Goal: Find specific page/section: Find specific page/section

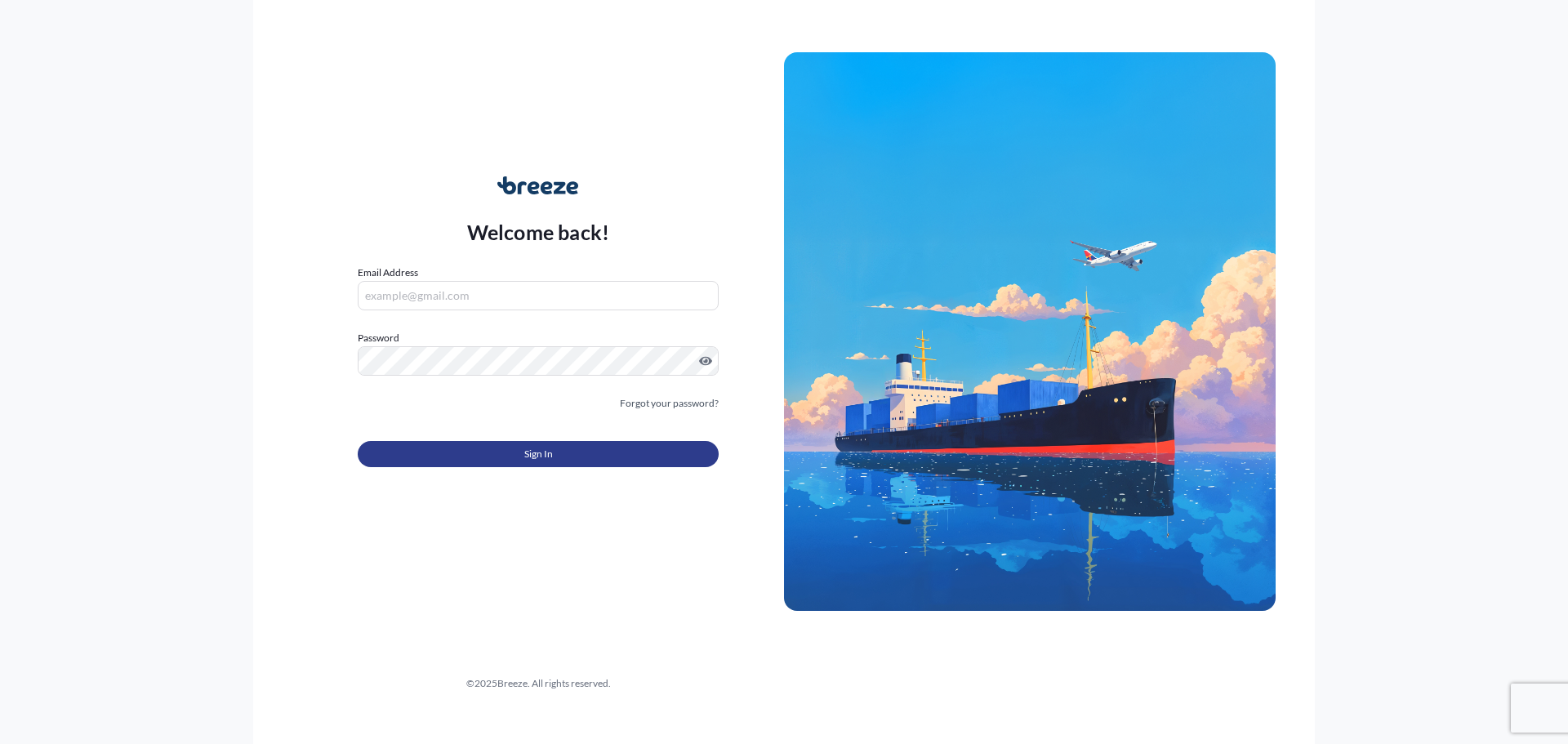
type input "[PERSON_NAME][EMAIL_ADDRESS][PERSON_NAME][DOMAIN_NAME]"
click at [537, 454] on span "Sign In" at bounding box center [538, 453] width 28 height 16
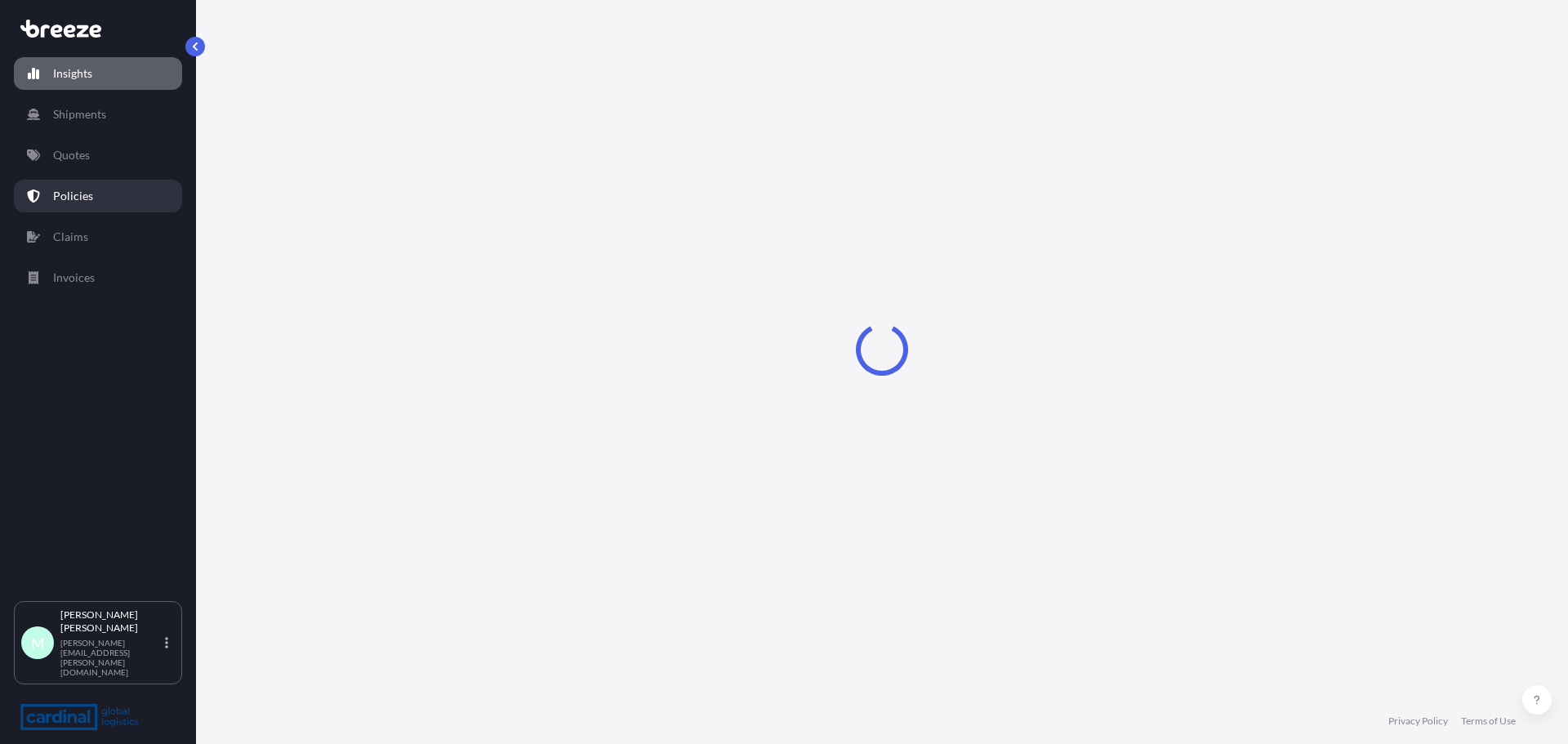
select select "2025"
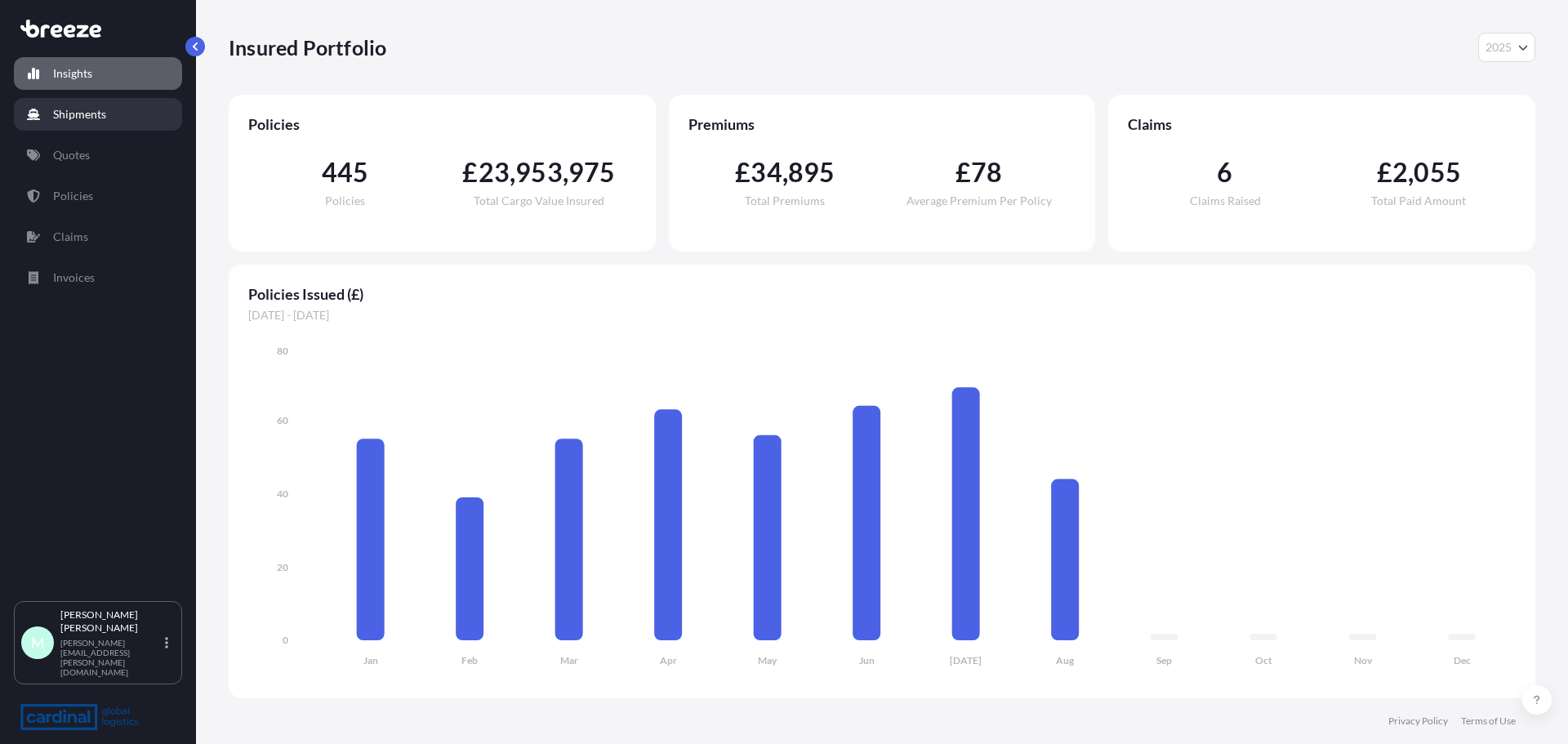
click at [98, 123] on link "Shipments" at bounding box center [98, 115] width 168 height 33
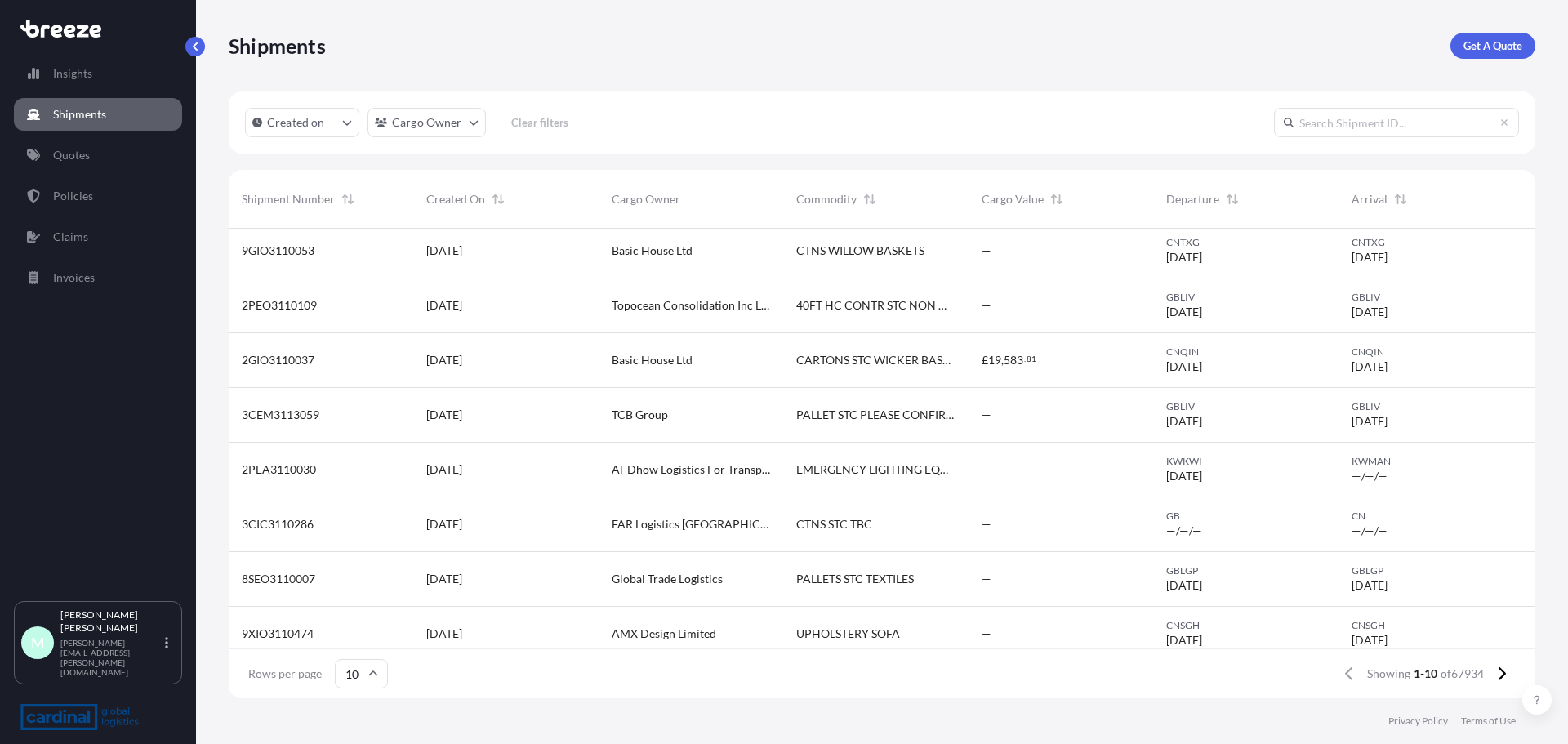
scroll to position [128, 0]
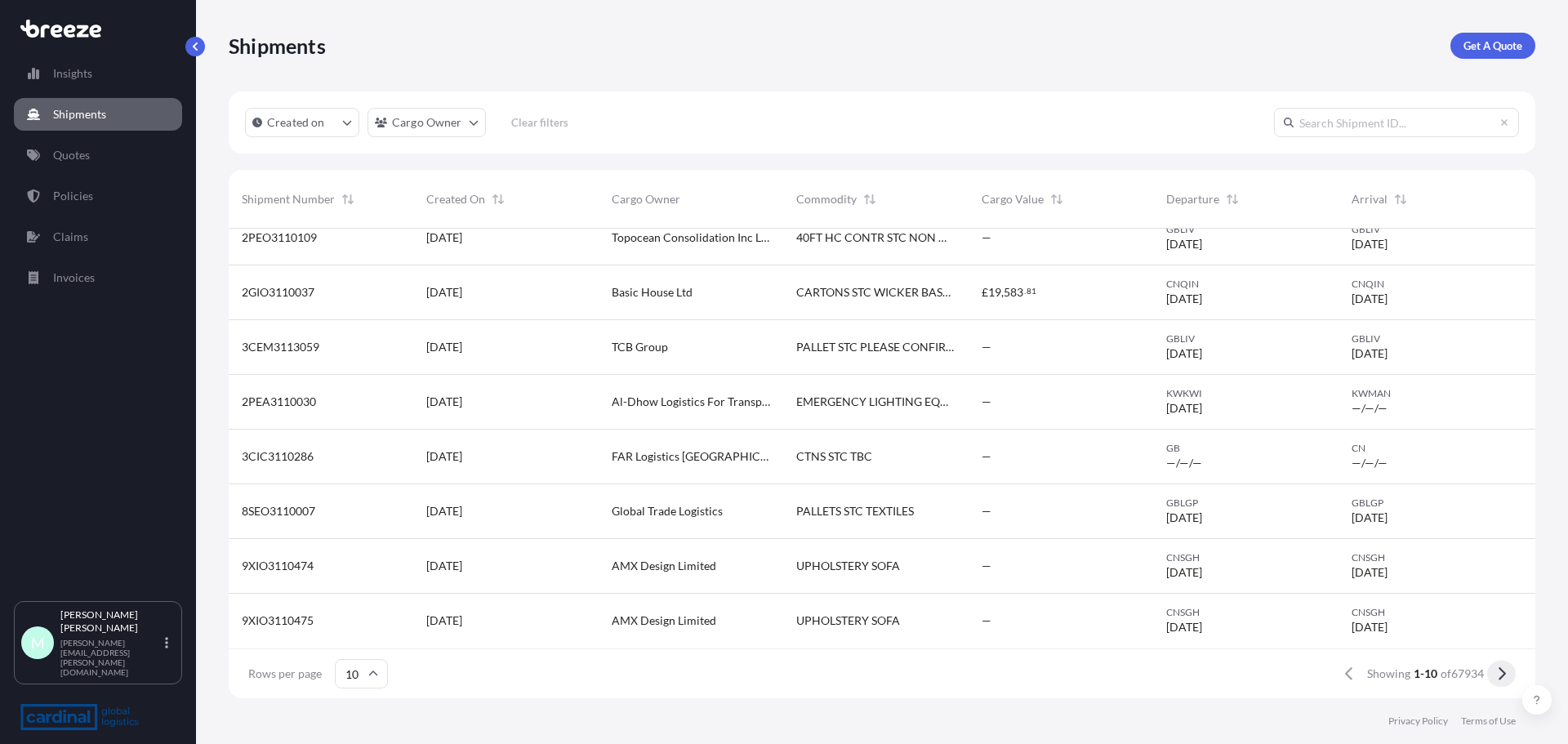
click at [1502, 676] on icon at bounding box center [1502, 673] width 8 height 13
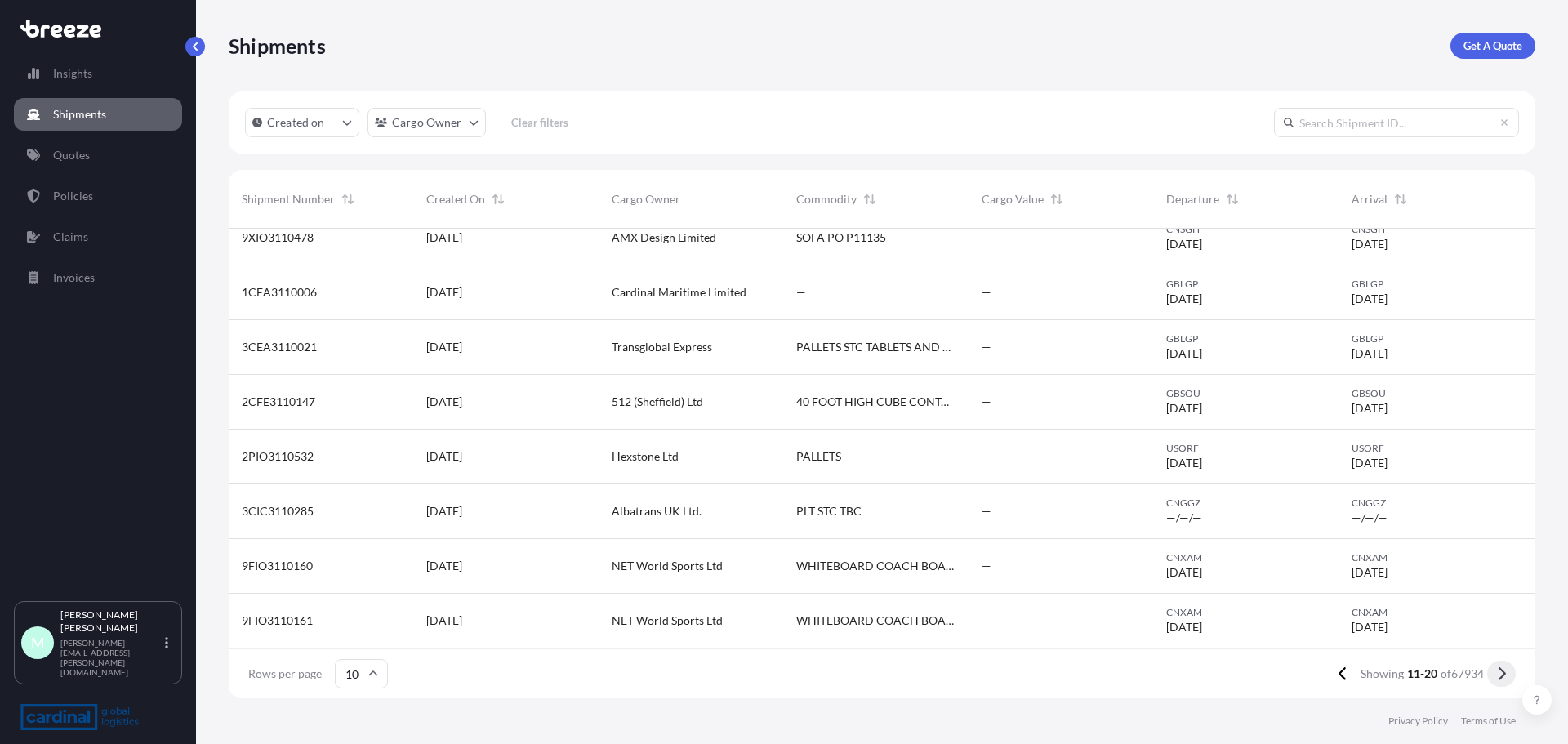
click at [1502, 671] on icon at bounding box center [1502, 673] width 8 height 13
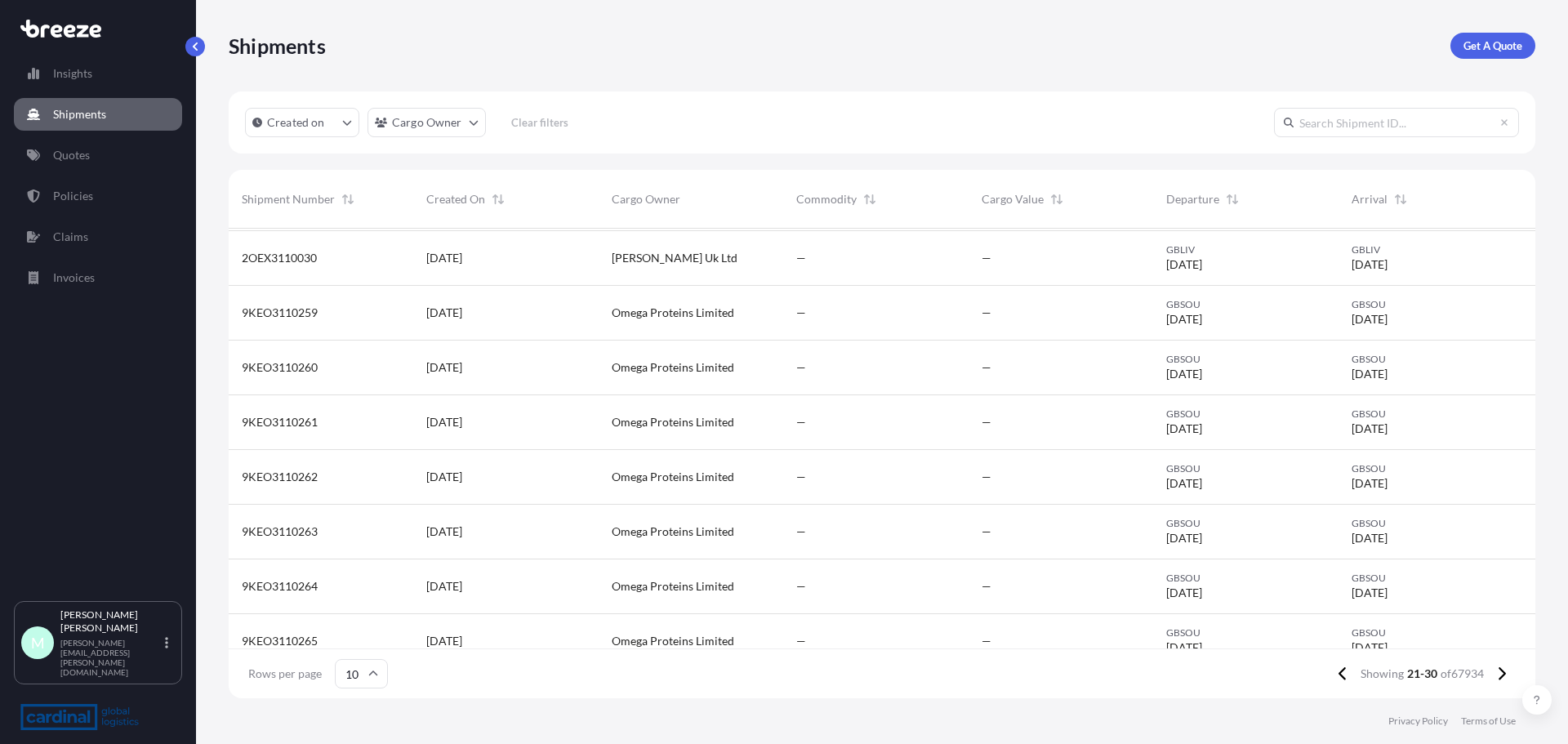
scroll to position [0, 0]
click at [81, 161] on p "Quotes" at bounding box center [71, 154] width 37 height 16
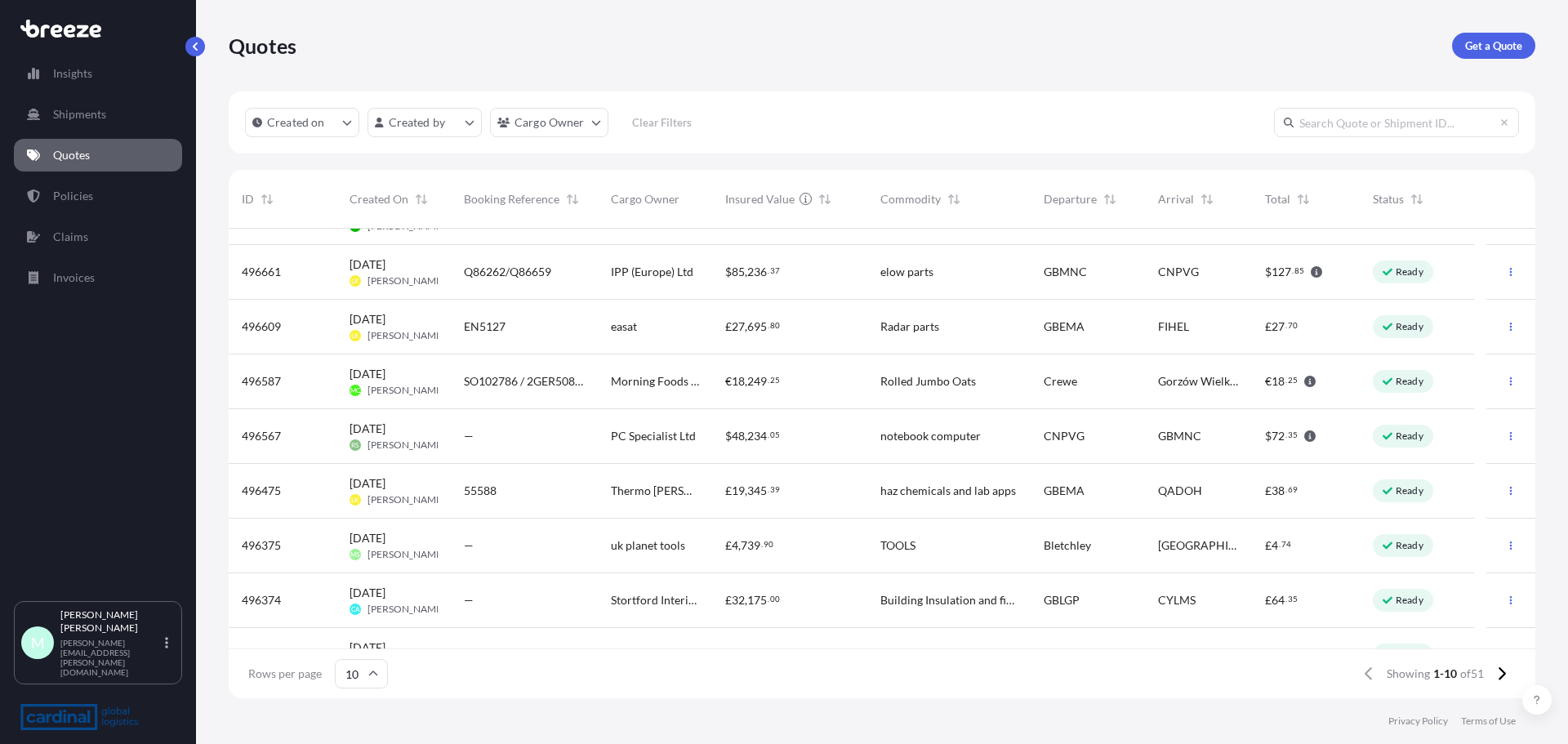
scroll to position [128, 0]
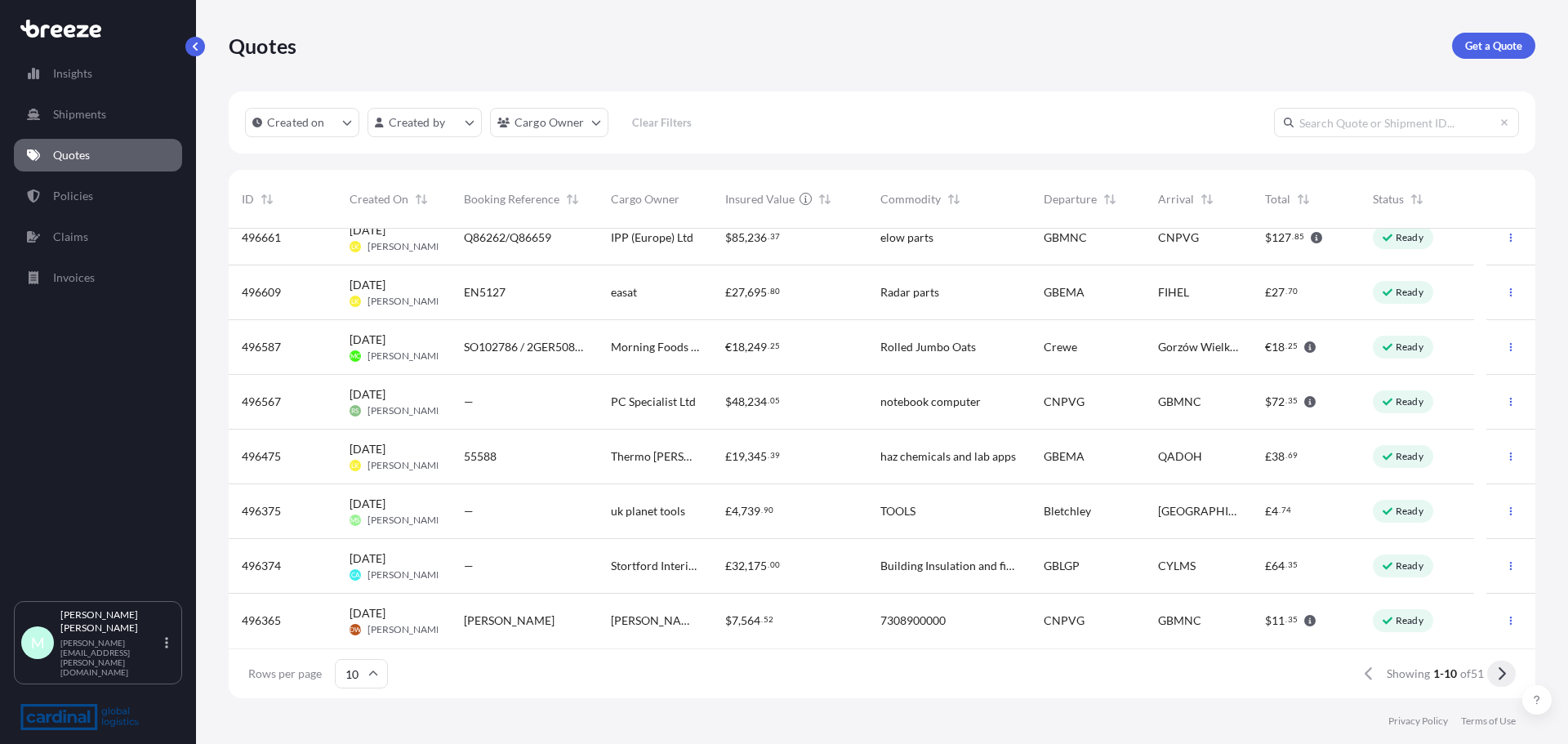
click at [1499, 672] on icon at bounding box center [1502, 673] width 9 height 15
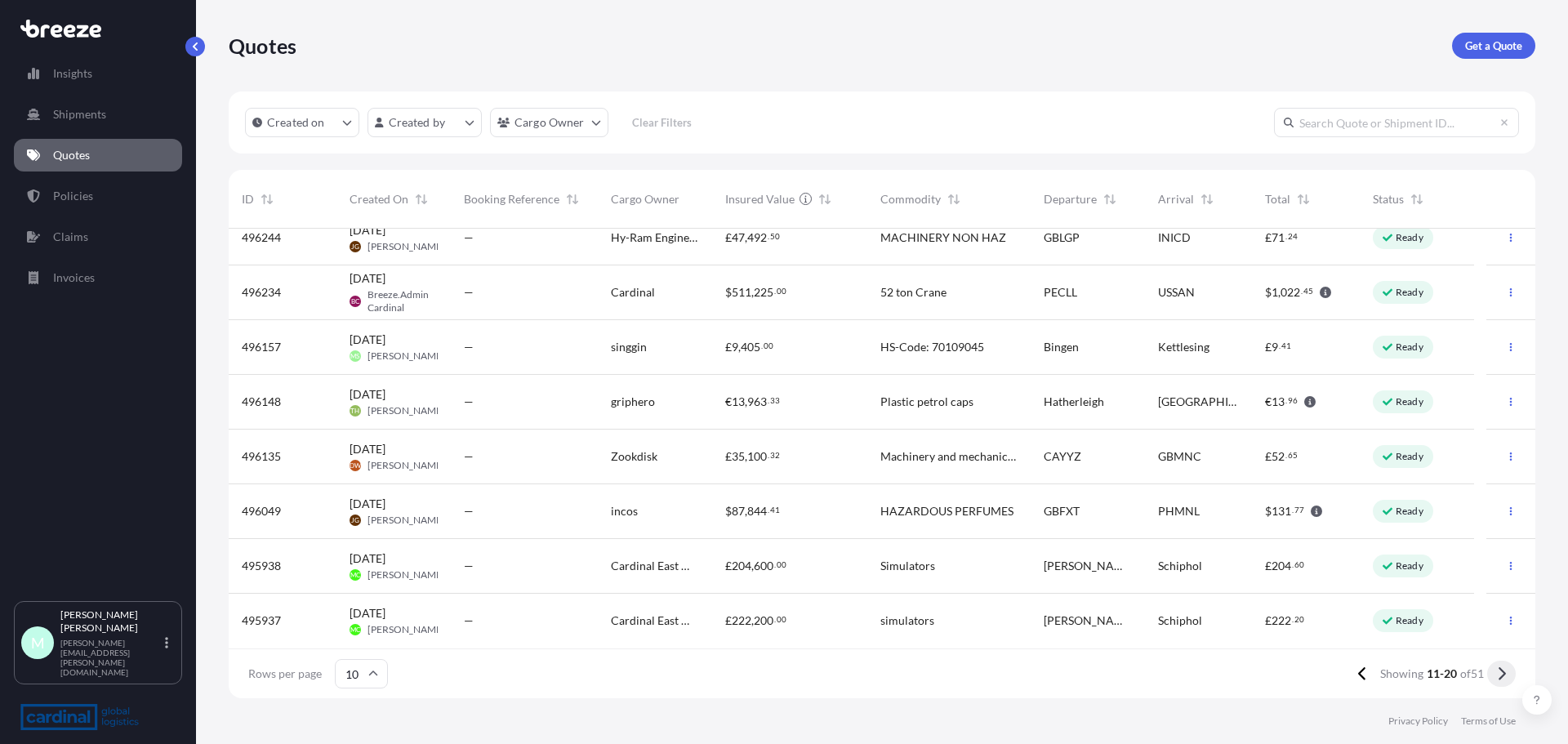
click at [1503, 671] on icon at bounding box center [1502, 673] width 8 height 13
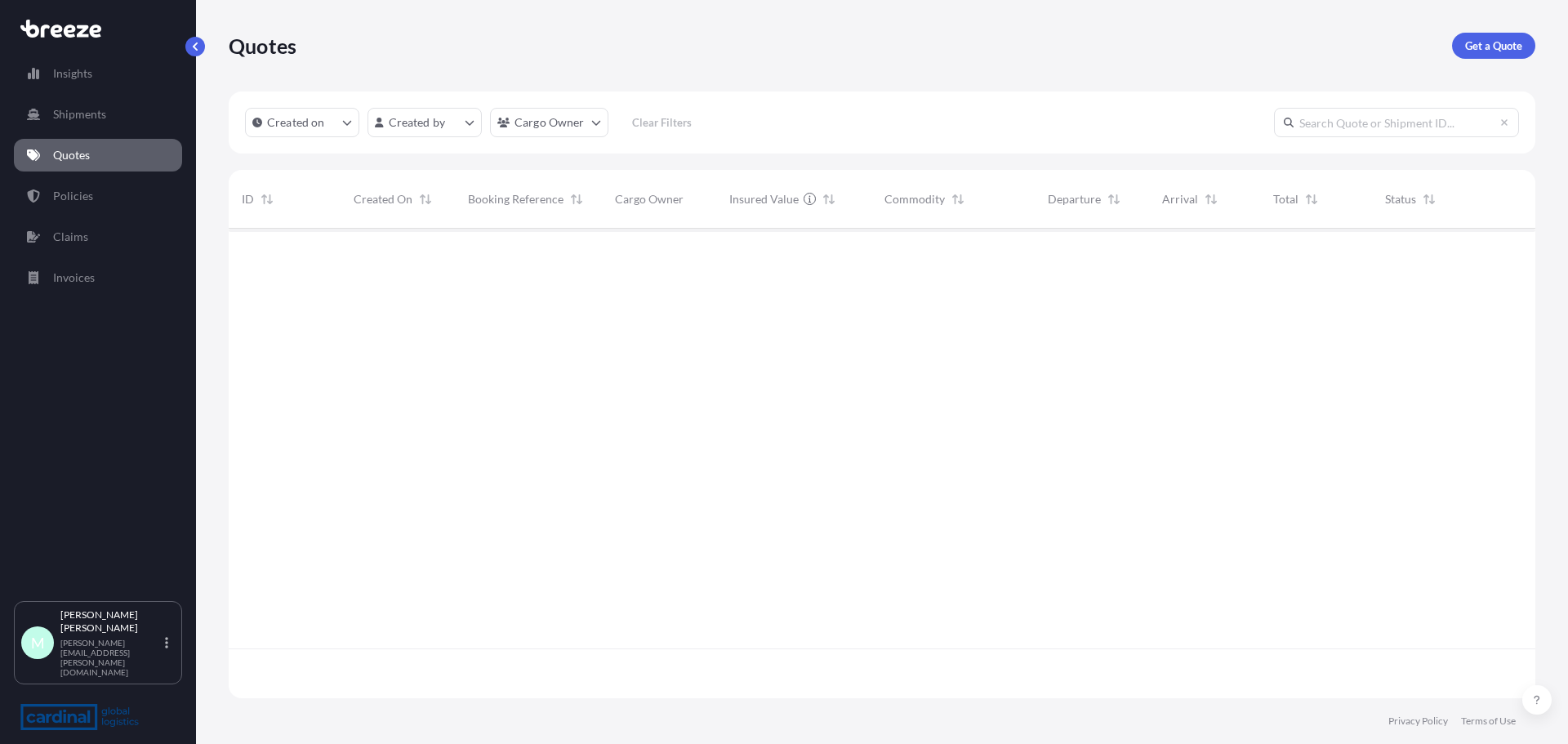
scroll to position [0, 0]
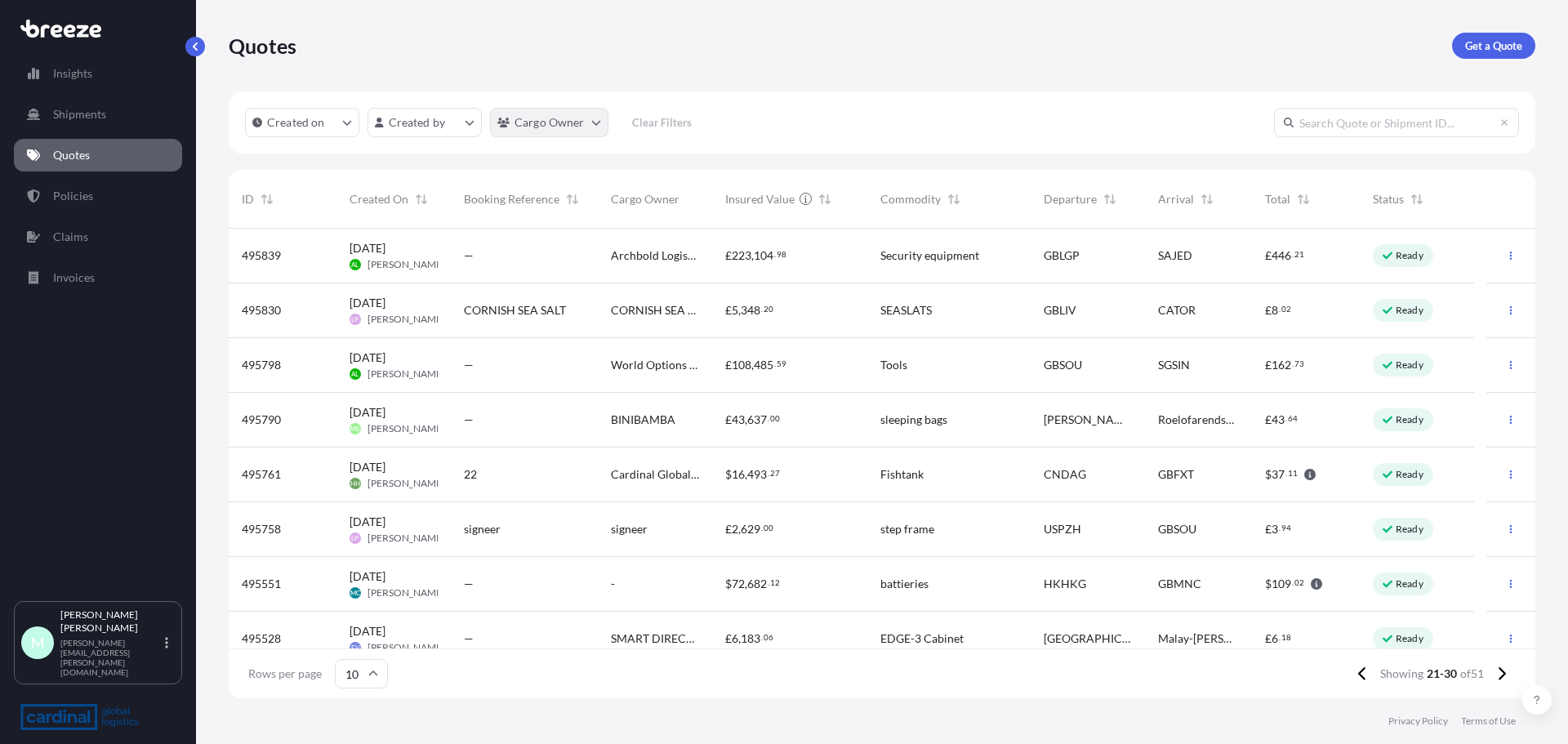
click at [560, 119] on html "Insights Shipments Quotes Policies Claims Invoices M [PERSON_NAME] [PERSON_NAME…" at bounding box center [784, 372] width 1568 height 744
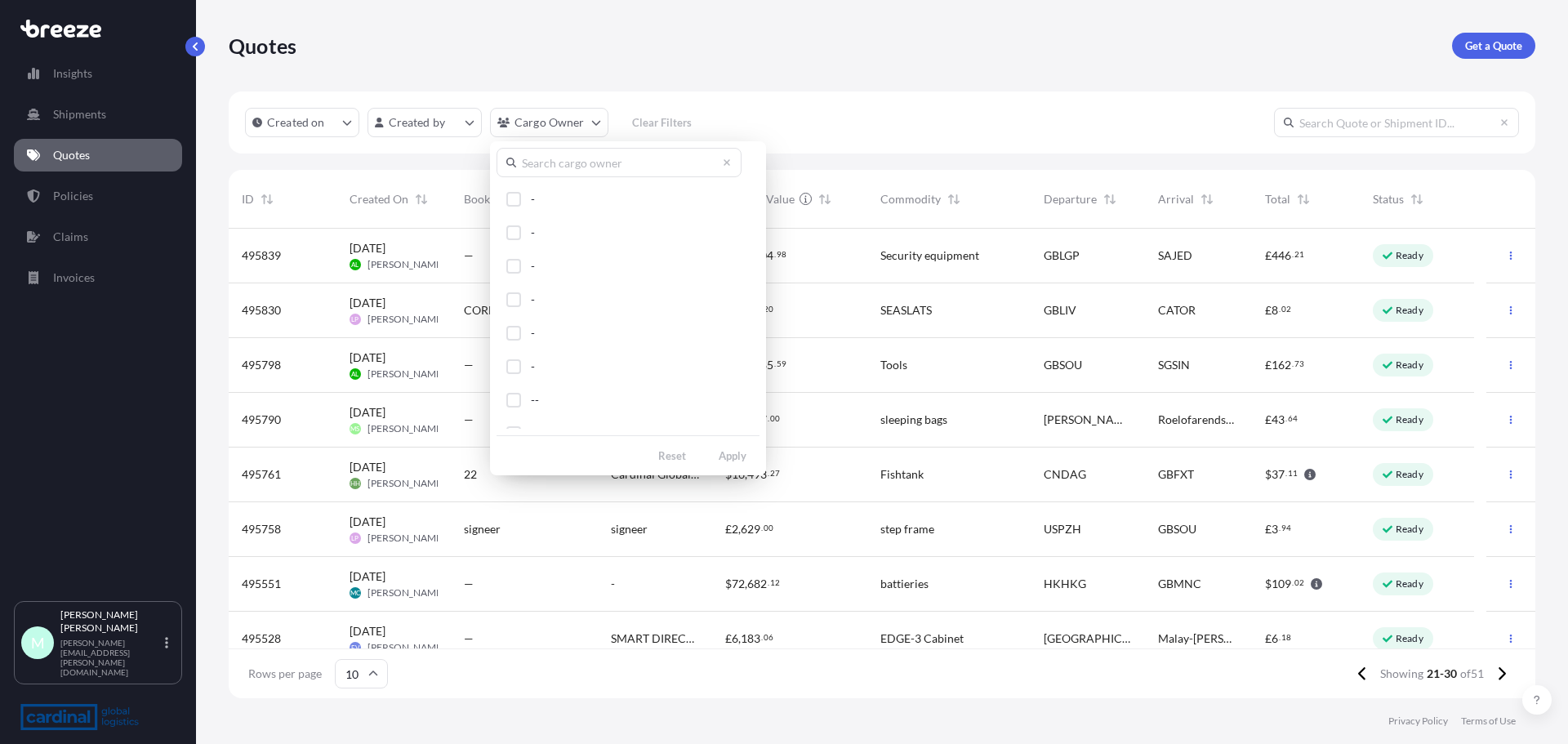
click at [560, 167] on input "text" at bounding box center [619, 162] width 245 height 29
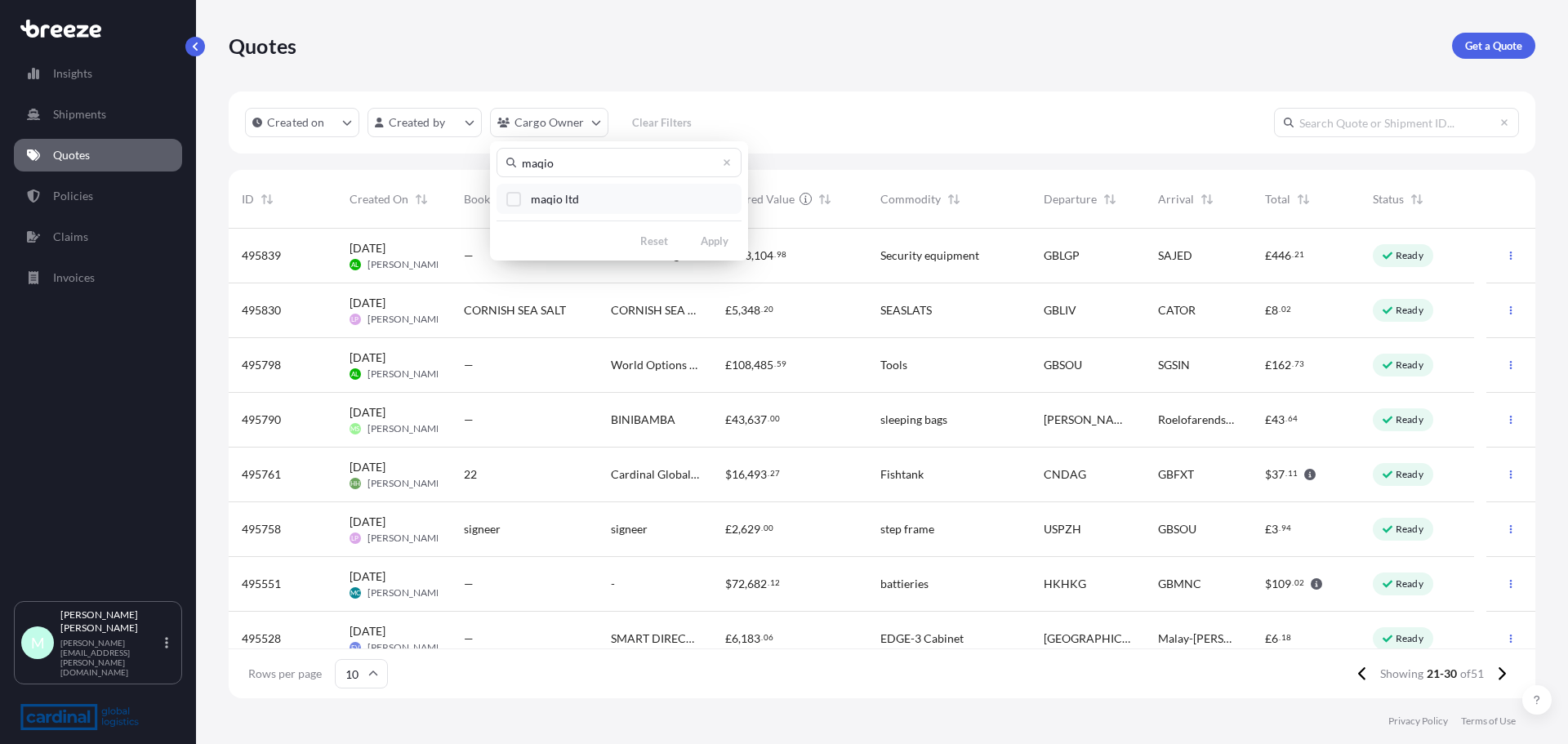
type input "maqio"
click at [545, 194] on span "maqio ltd" at bounding box center [555, 199] width 48 height 16
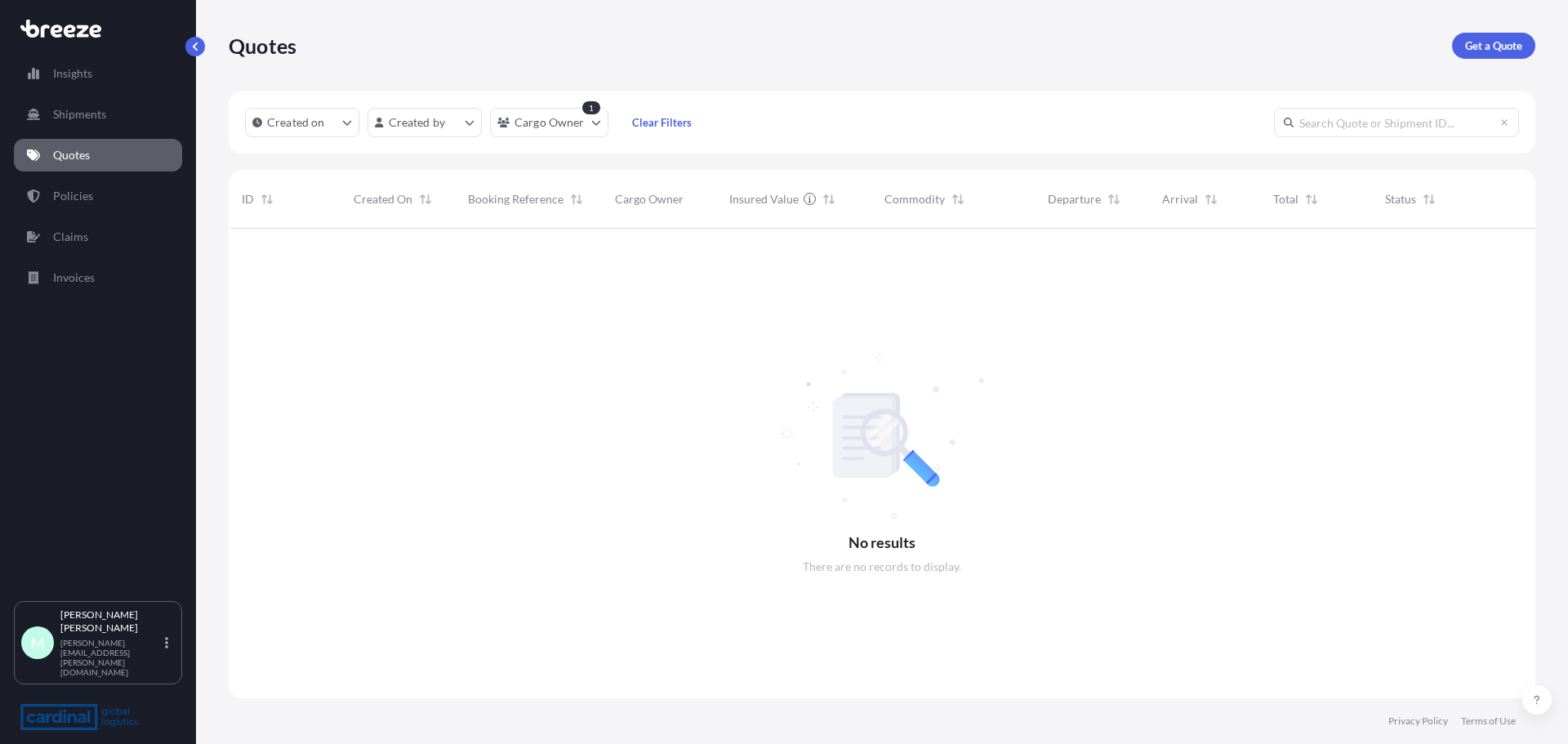
scroll to position [516, 1294]
click at [80, 73] on p "Insights" at bounding box center [72, 73] width 39 height 16
select select "2025"
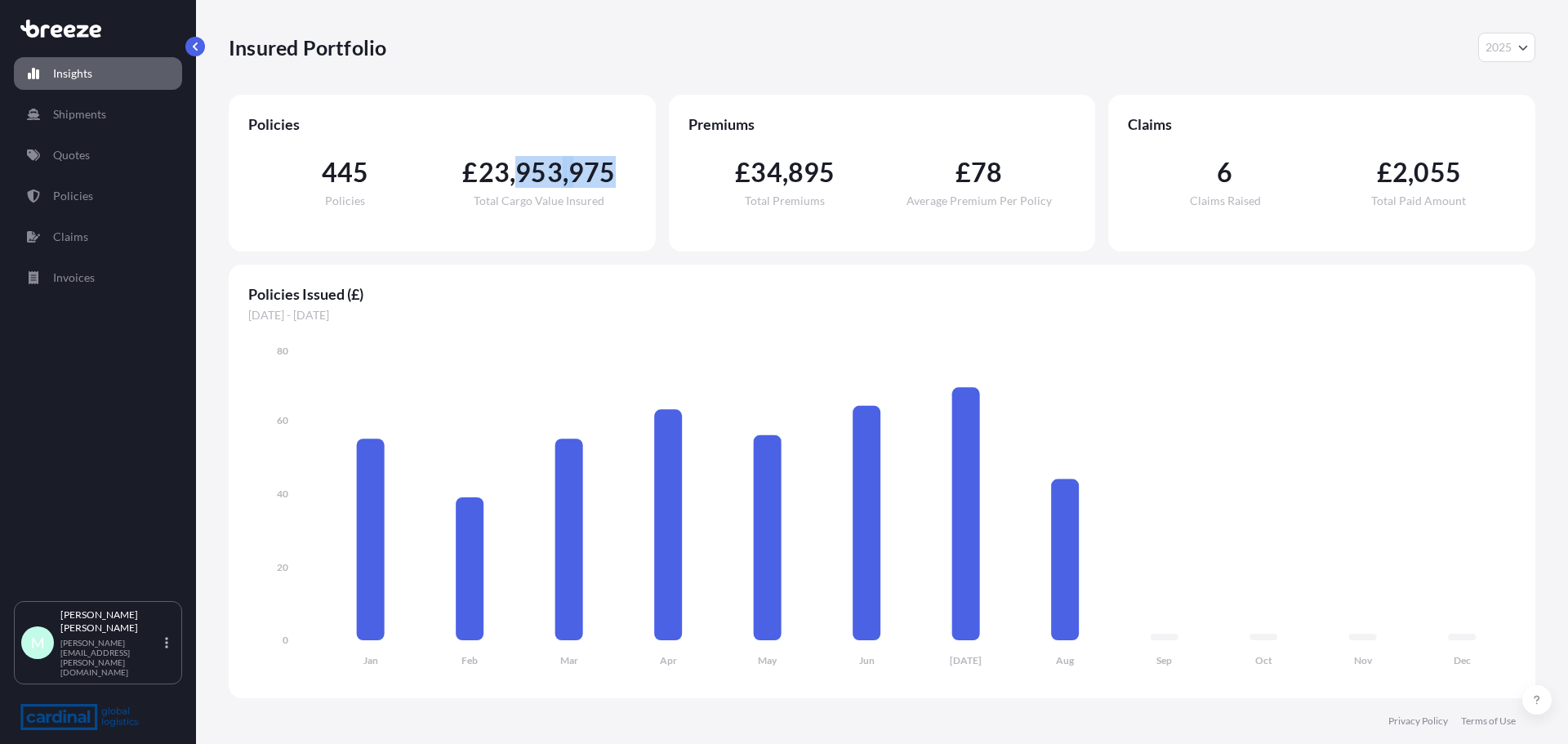
drag, startPoint x: 519, startPoint y: 172, endPoint x: 642, endPoint y: 174, distance: 123.0
click at [642, 174] on div "Policies 445 Policies £ 23 , 953 , 975 Total Cargo Value Insured" at bounding box center [442, 173] width 427 height 157
click at [684, 224] on div "Premiums £ 34 , 895 Total Premiums £ 78 Average Premium Per Policy" at bounding box center [882, 173] width 427 height 157
drag, startPoint x: 709, startPoint y: 180, endPoint x: 836, endPoint y: 218, distance: 132.6
click at [813, 181] on div "£ 34 , 895 Total Premiums" at bounding box center [785, 182] width 193 height 47
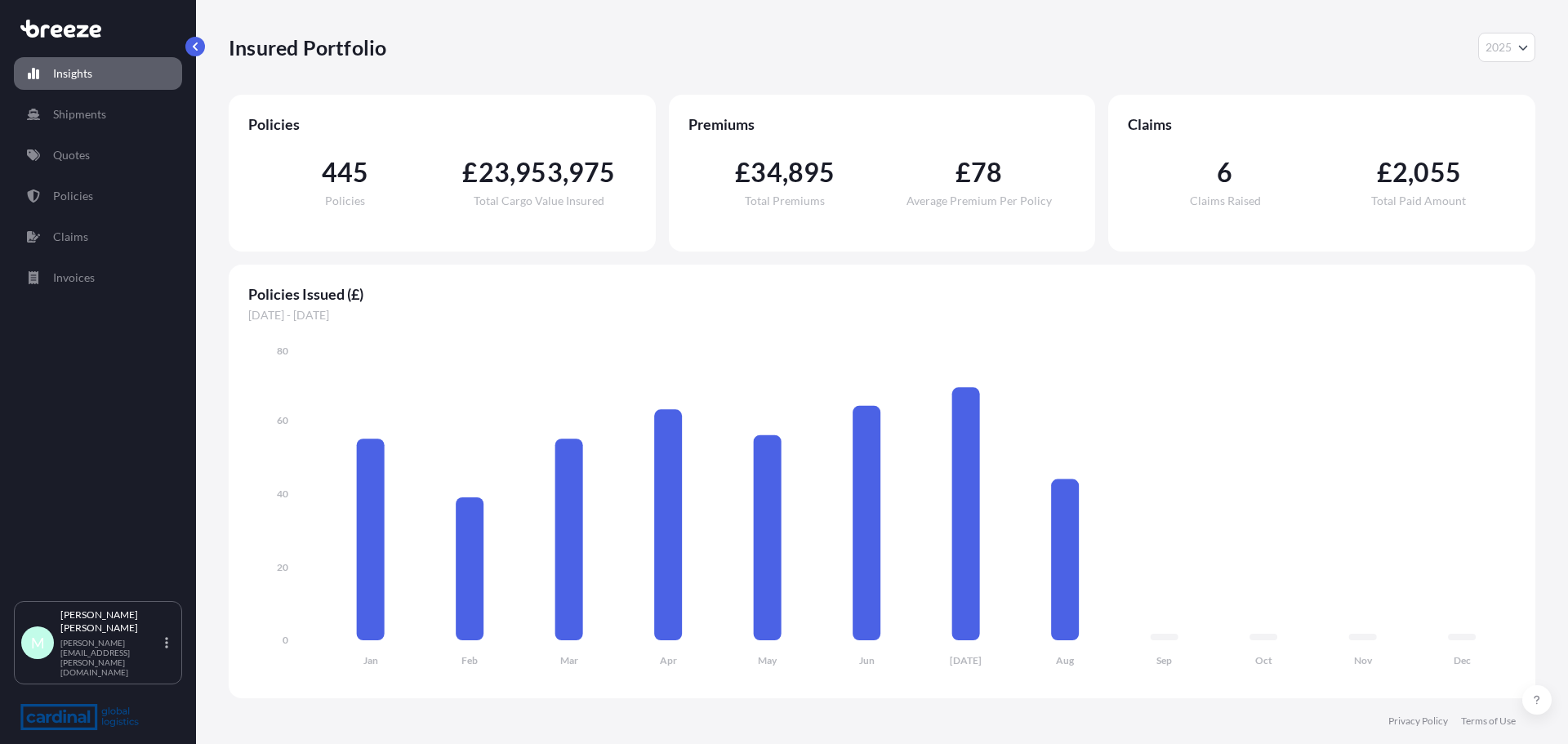
click at [843, 224] on div "£ 34 , 895 Total Premiums £ 78 Average Premium Per Policy" at bounding box center [882, 183] width 388 height 98
drag, startPoint x: 1184, startPoint y: 178, endPoint x: 1390, endPoint y: 177, distance: 206.0
click at [1390, 177] on div "6 Claims Raised £ 2 , 055 Total Paid Amount" at bounding box center [1321, 183] width 388 height 98
click at [1348, 199] on div "£ 2 , 055 Total Paid Amount" at bounding box center [1419, 182] width 193 height 47
click at [92, 113] on p "Shipments" at bounding box center [79, 114] width 53 height 16
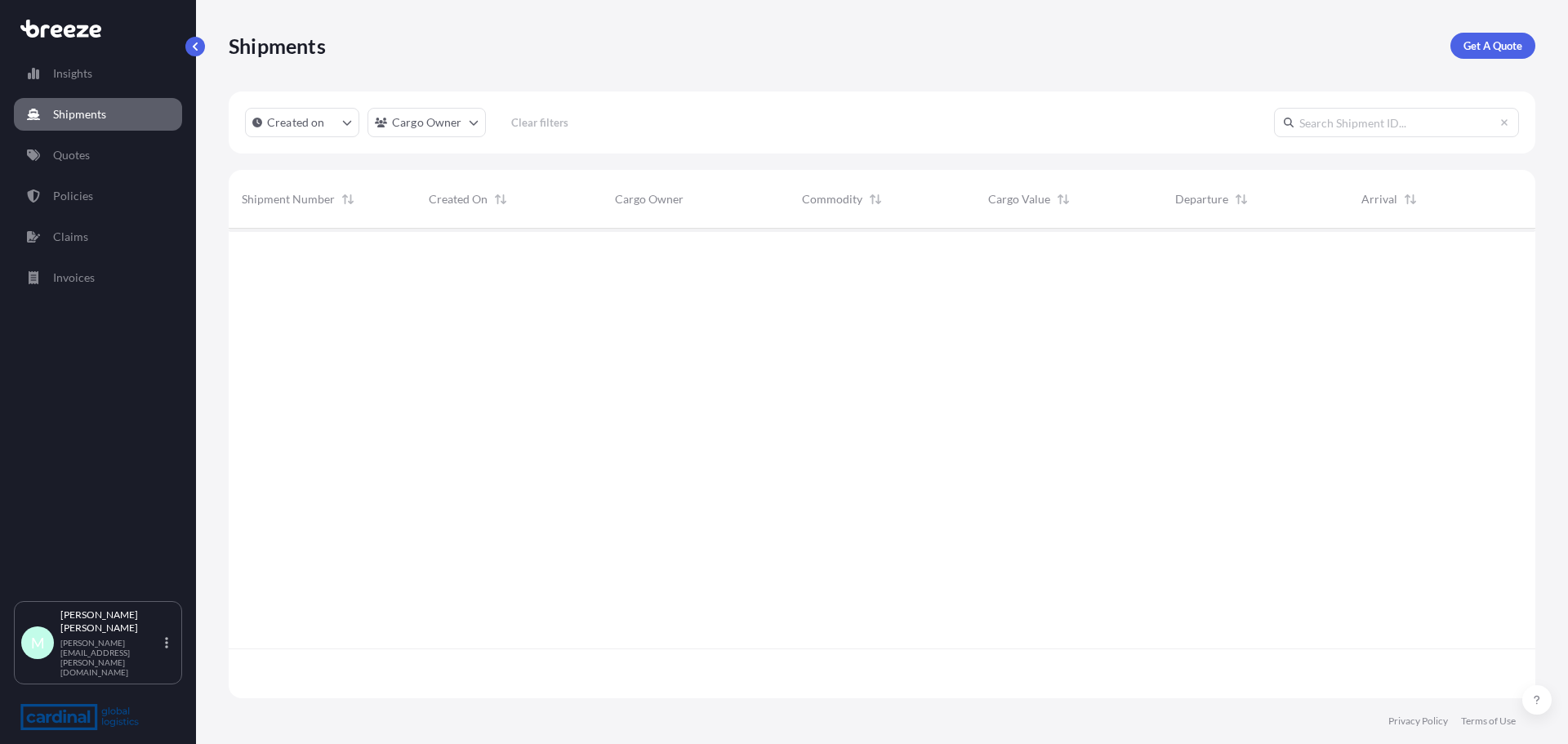
scroll to position [466, 1294]
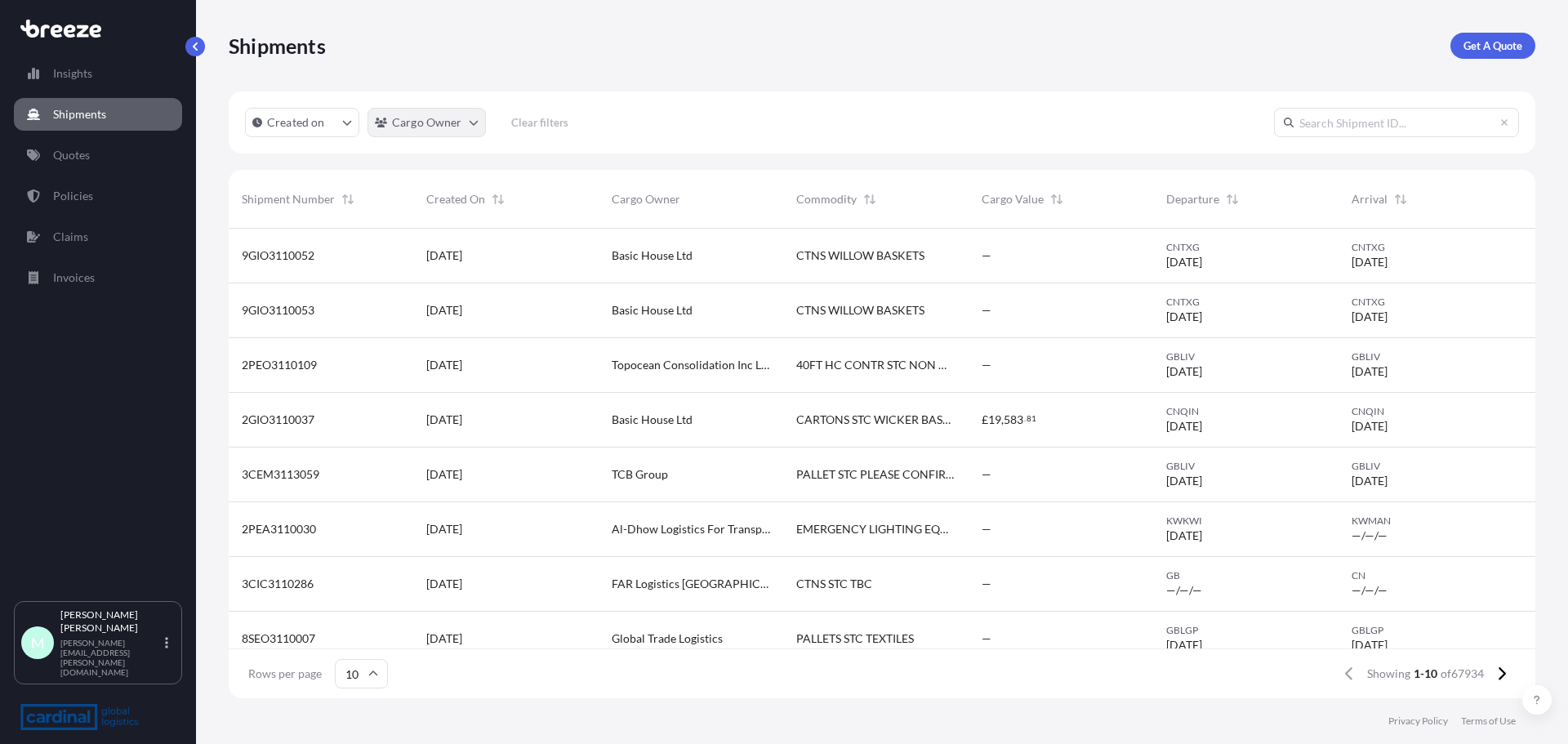
click at [454, 131] on html "Insights Shipments Quotes Policies Claims Invoices M [PERSON_NAME] [PERSON_NAME…" at bounding box center [784, 372] width 1568 height 744
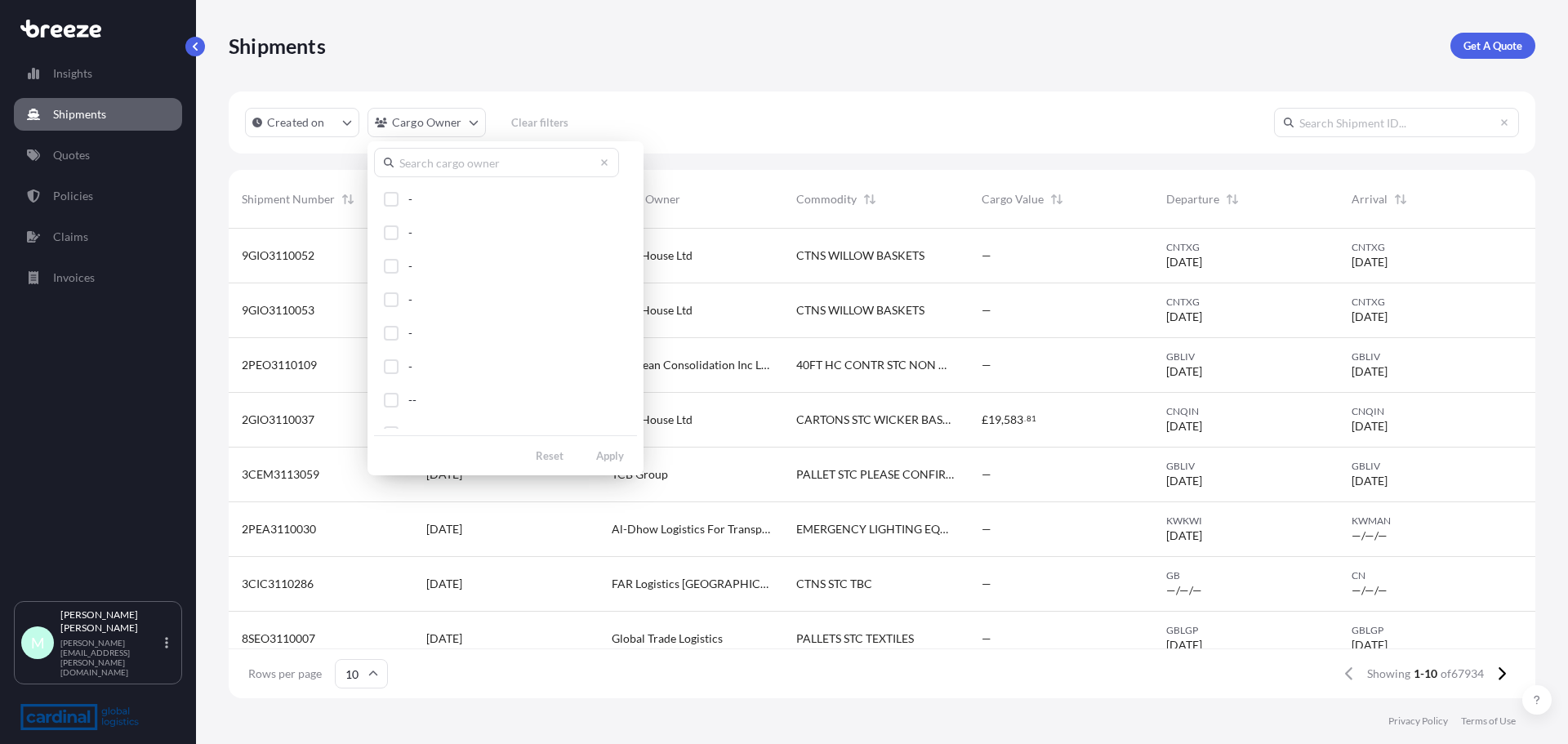
click at [454, 163] on input "text" at bounding box center [496, 162] width 245 height 29
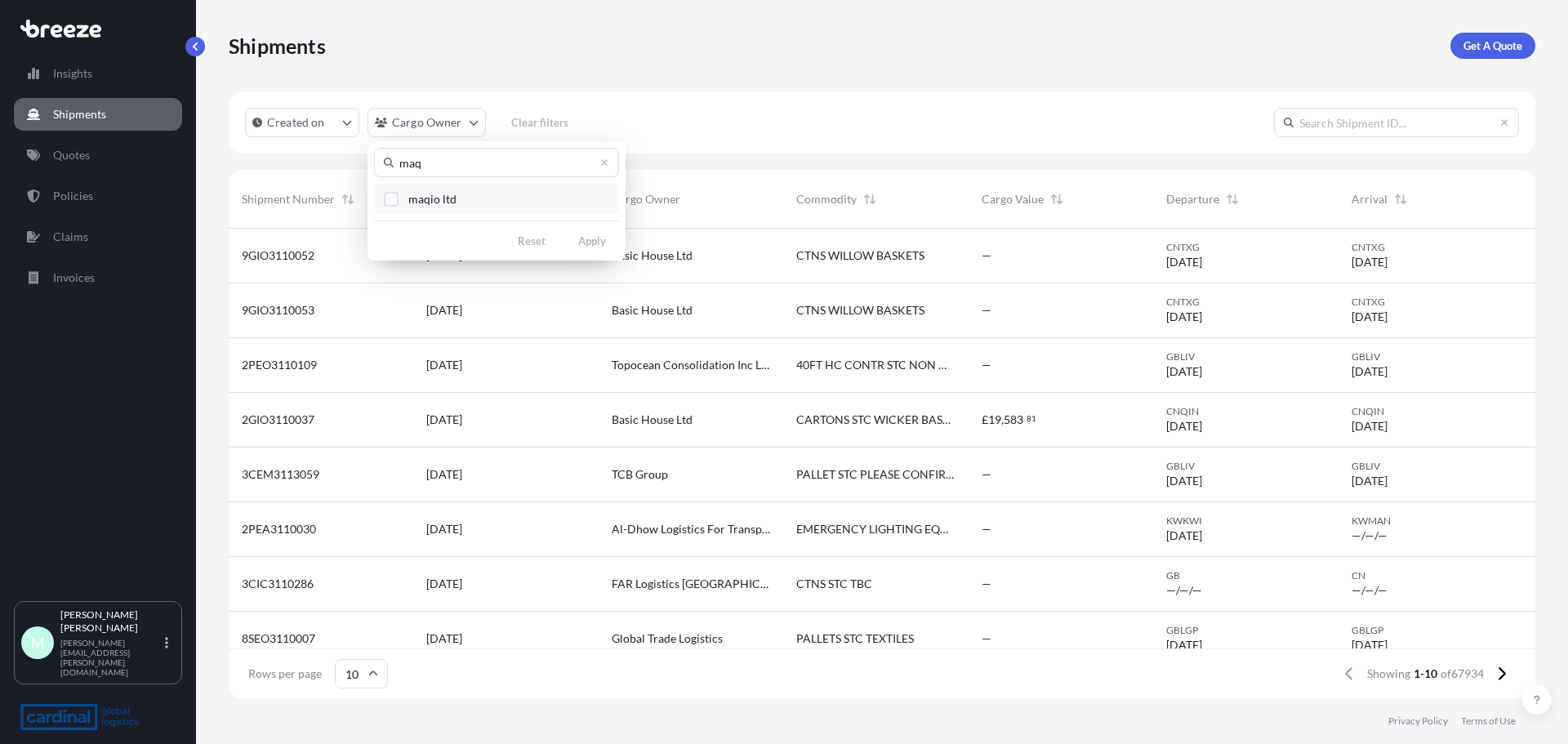
type input "maq"
click at [430, 188] on button "maqio ltd" at bounding box center [496, 199] width 245 height 30
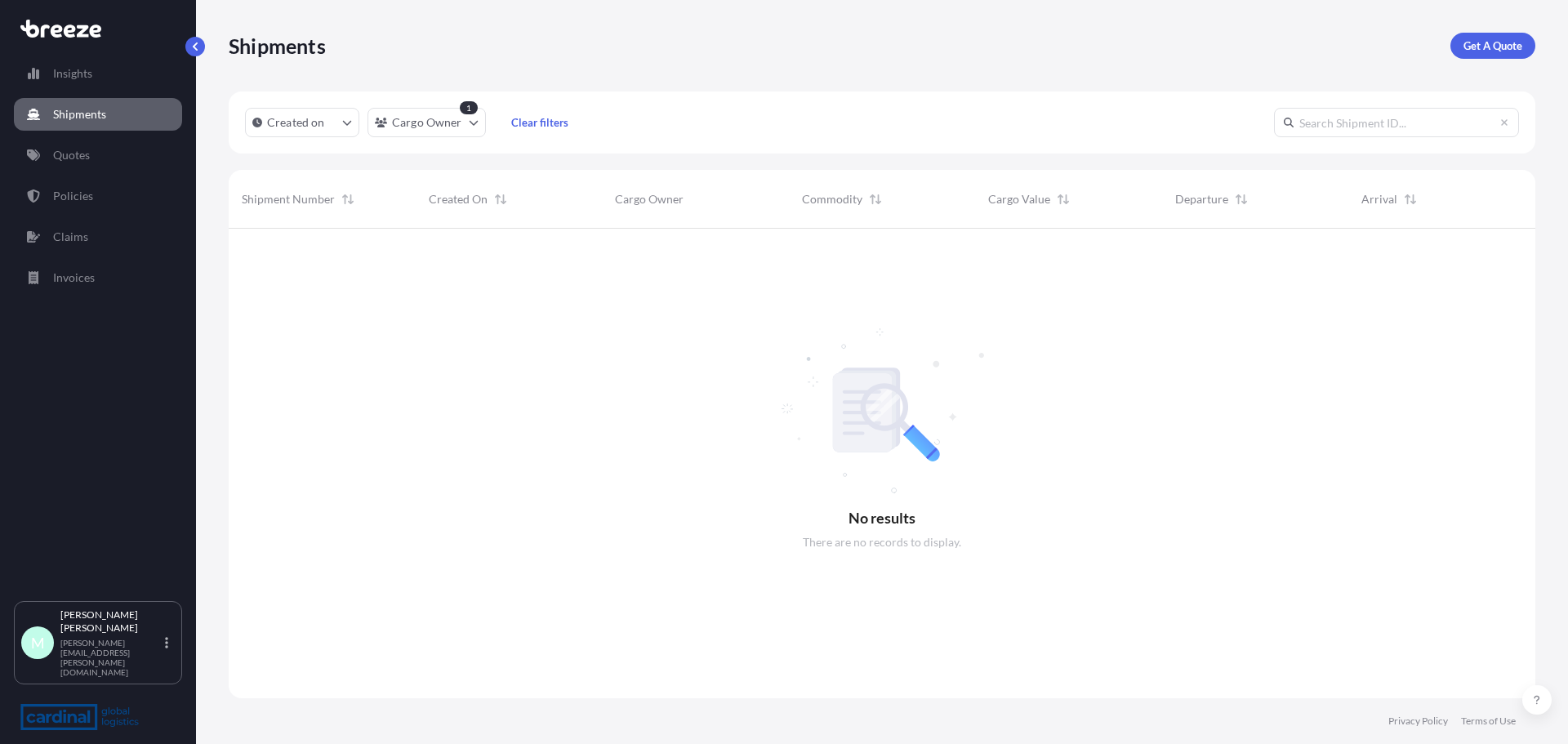
scroll to position [516, 1294]
click at [300, 116] on p "Created on" at bounding box center [295, 122] width 58 height 16
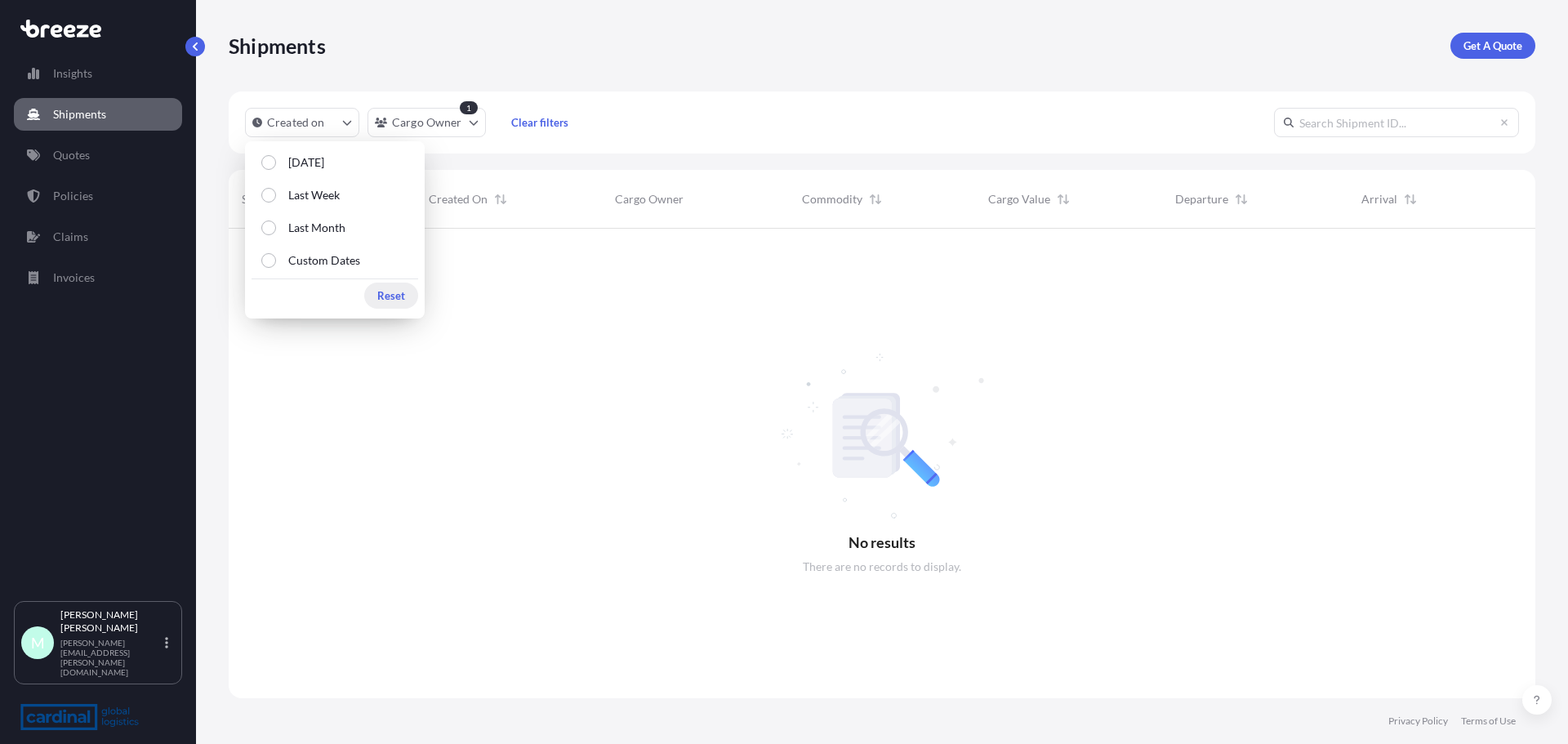
click at [391, 297] on p "Reset" at bounding box center [391, 295] width 28 height 16
click at [626, 552] on div at bounding box center [882, 463] width 1306 height 470
click at [83, 157] on p "Quotes" at bounding box center [71, 154] width 37 height 16
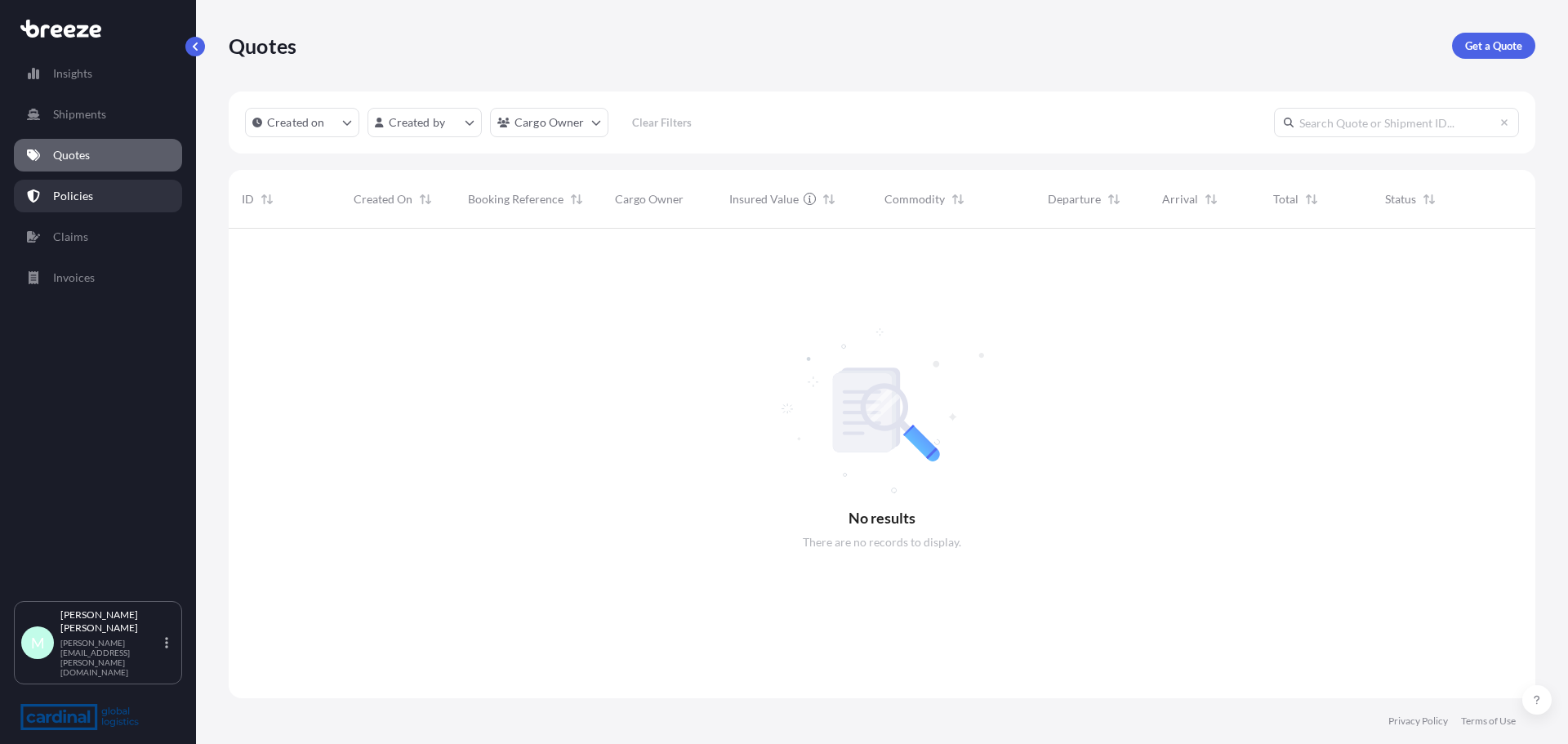
scroll to position [516, 1294]
click at [84, 191] on p "Policies" at bounding box center [73, 196] width 40 height 16
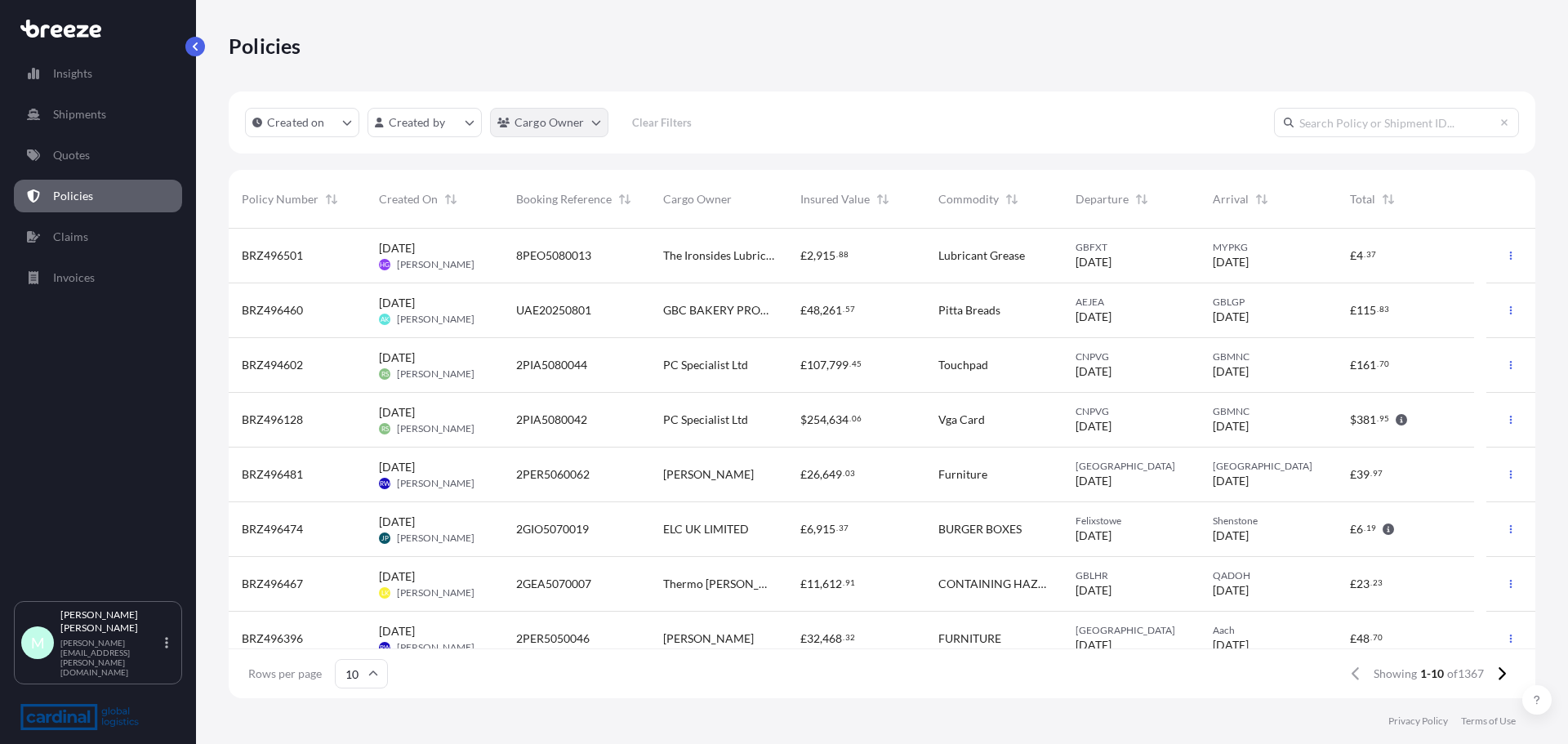
click at [569, 123] on html "Insights Shipments Quotes Policies Claims Invoices M [PERSON_NAME] [PERSON_NAME…" at bounding box center [784, 372] width 1568 height 744
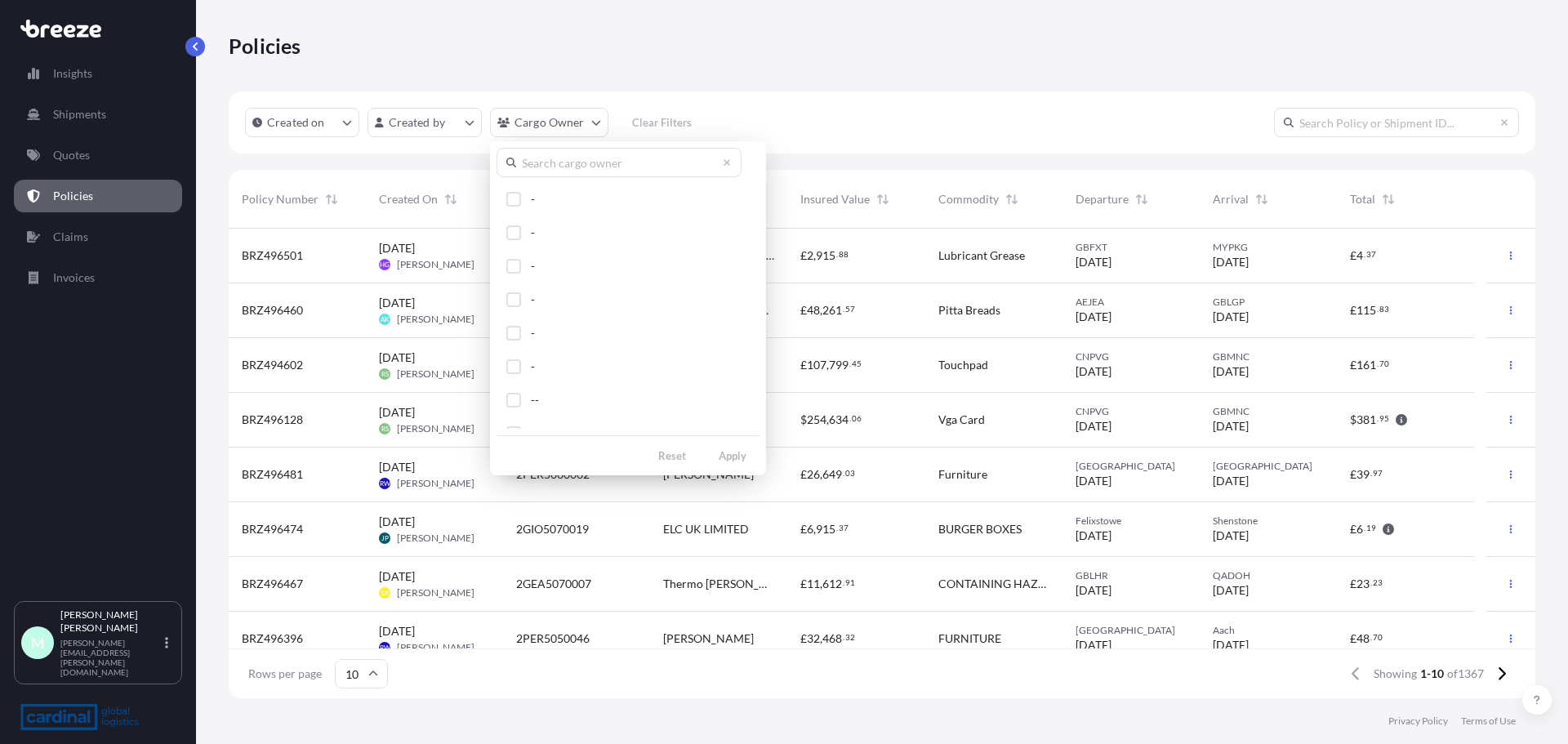
click at [560, 163] on input "text" at bounding box center [619, 162] width 245 height 29
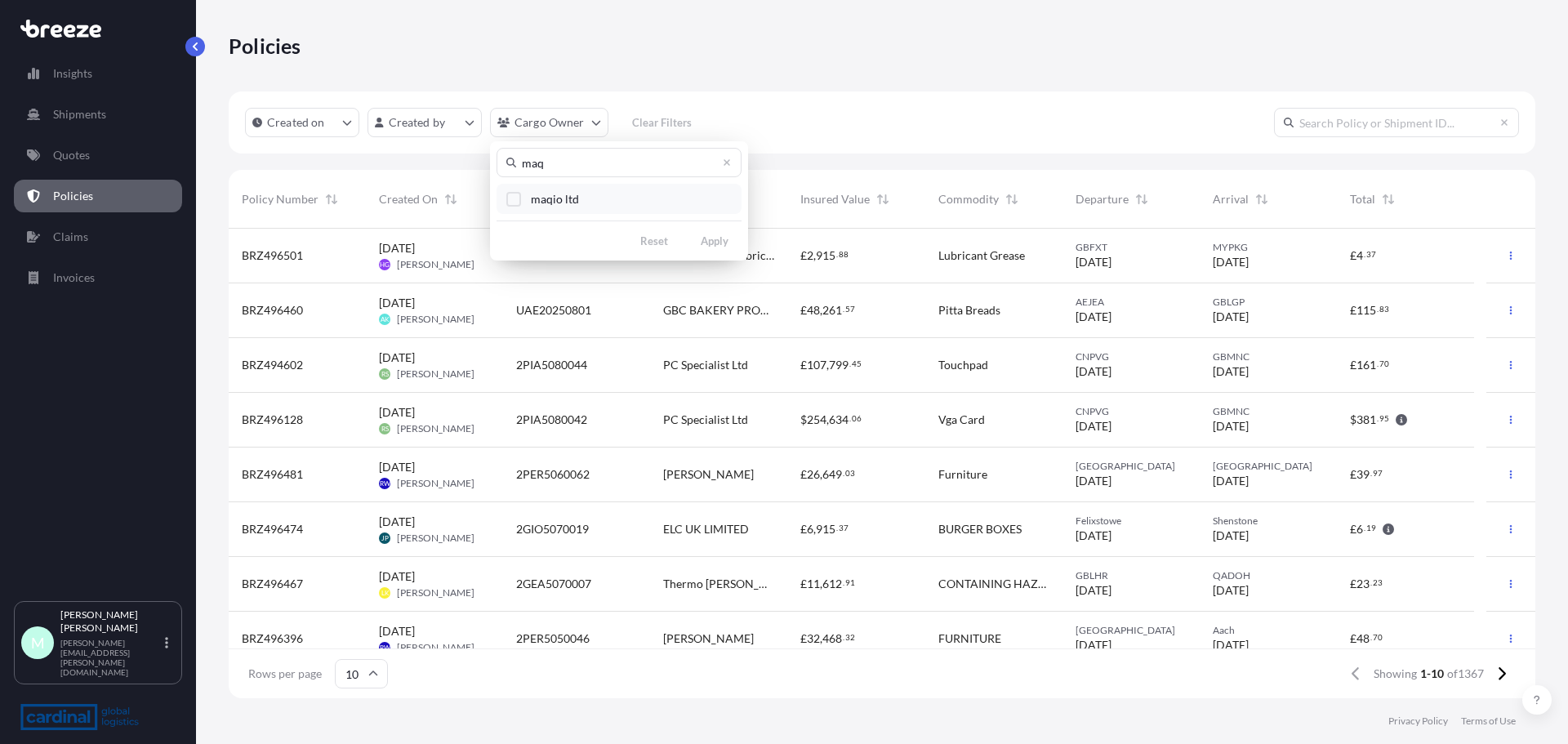
type input "maq"
click at [594, 208] on button "maqio ltd" at bounding box center [619, 199] width 245 height 30
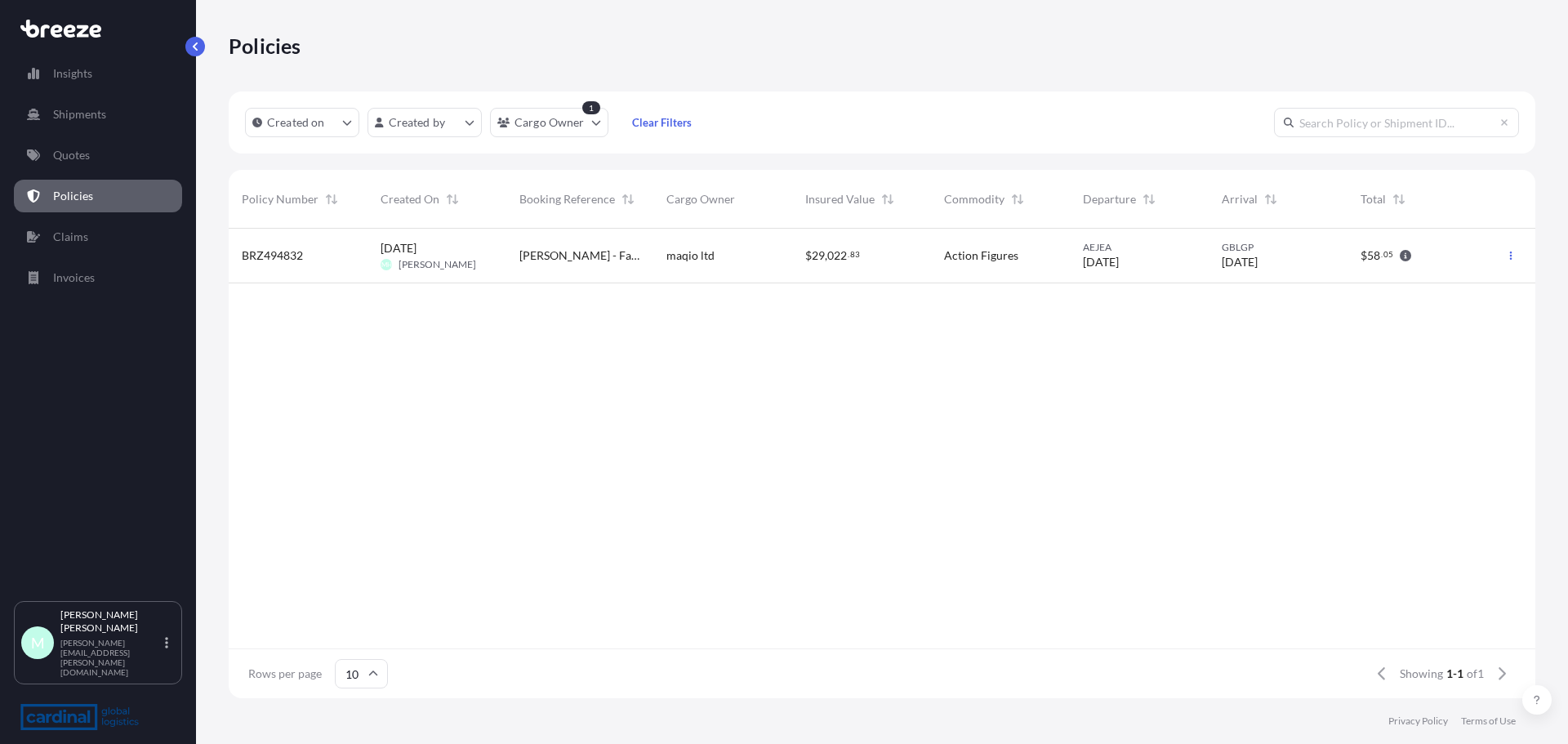
click at [479, 254] on div "[DATE] MH [PERSON_NAME]" at bounding box center [437, 255] width 113 height 31
